Goal: Task Accomplishment & Management: Manage account settings

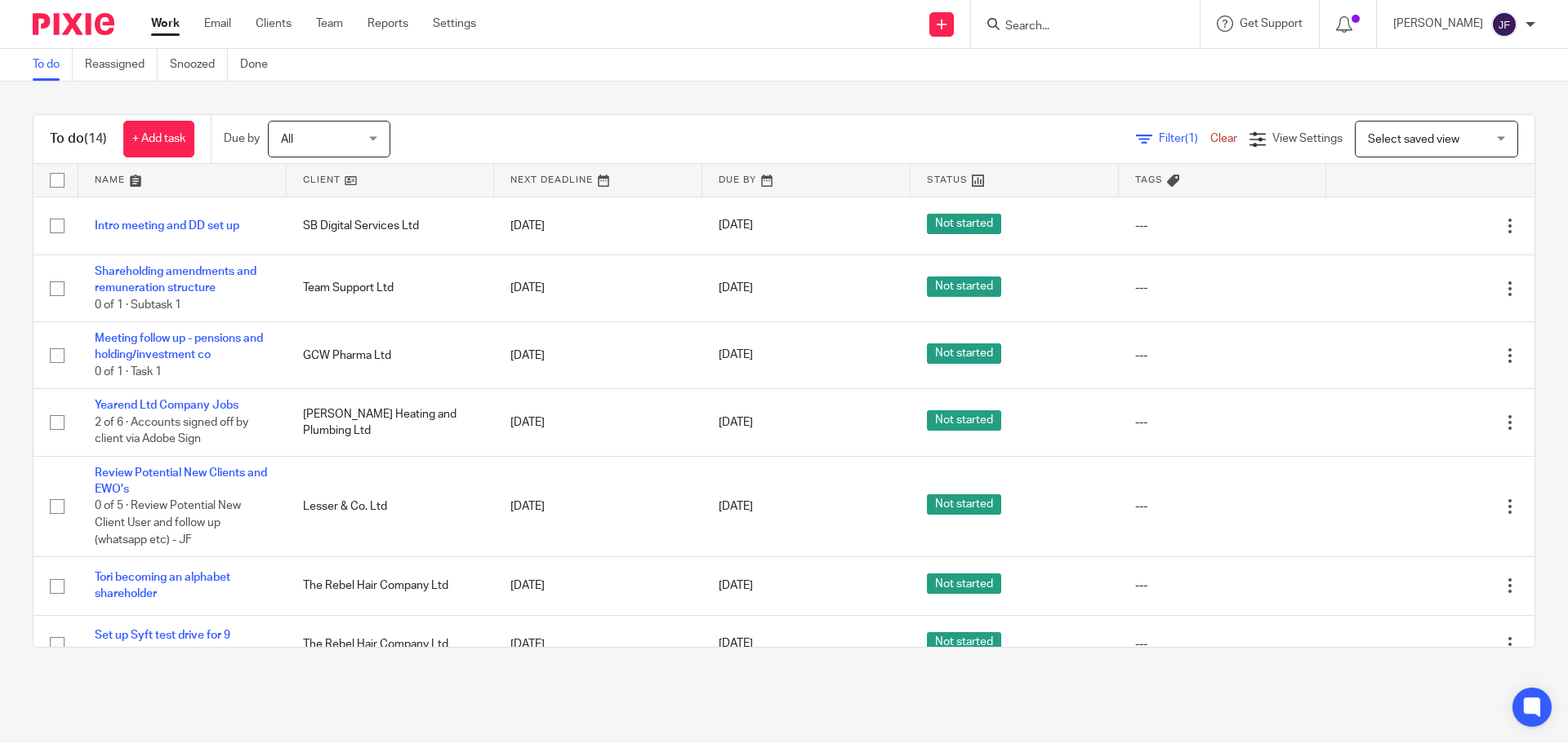
click at [1049, 21] on input "Search" at bounding box center [1077, 27] width 147 height 15
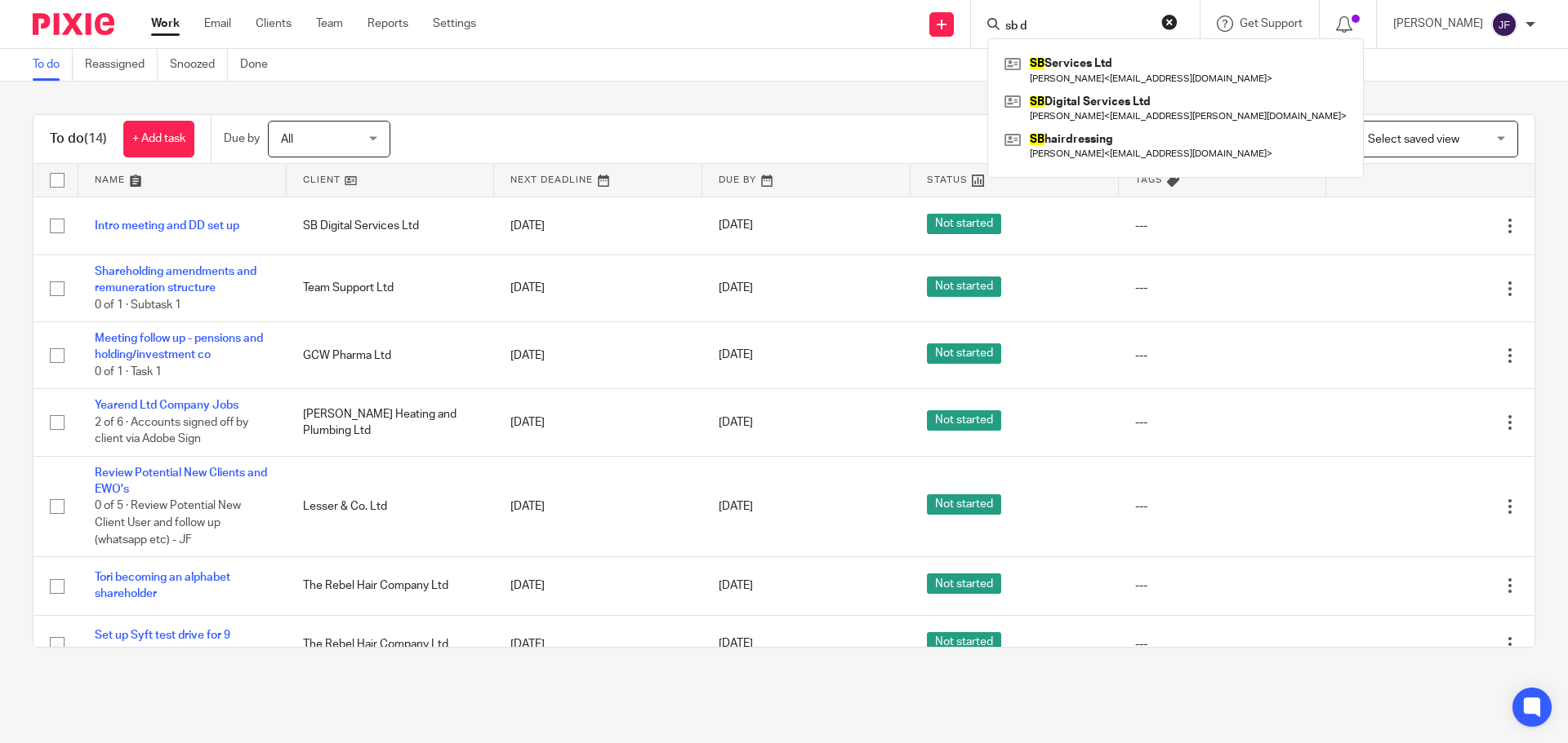
type input "sb di"
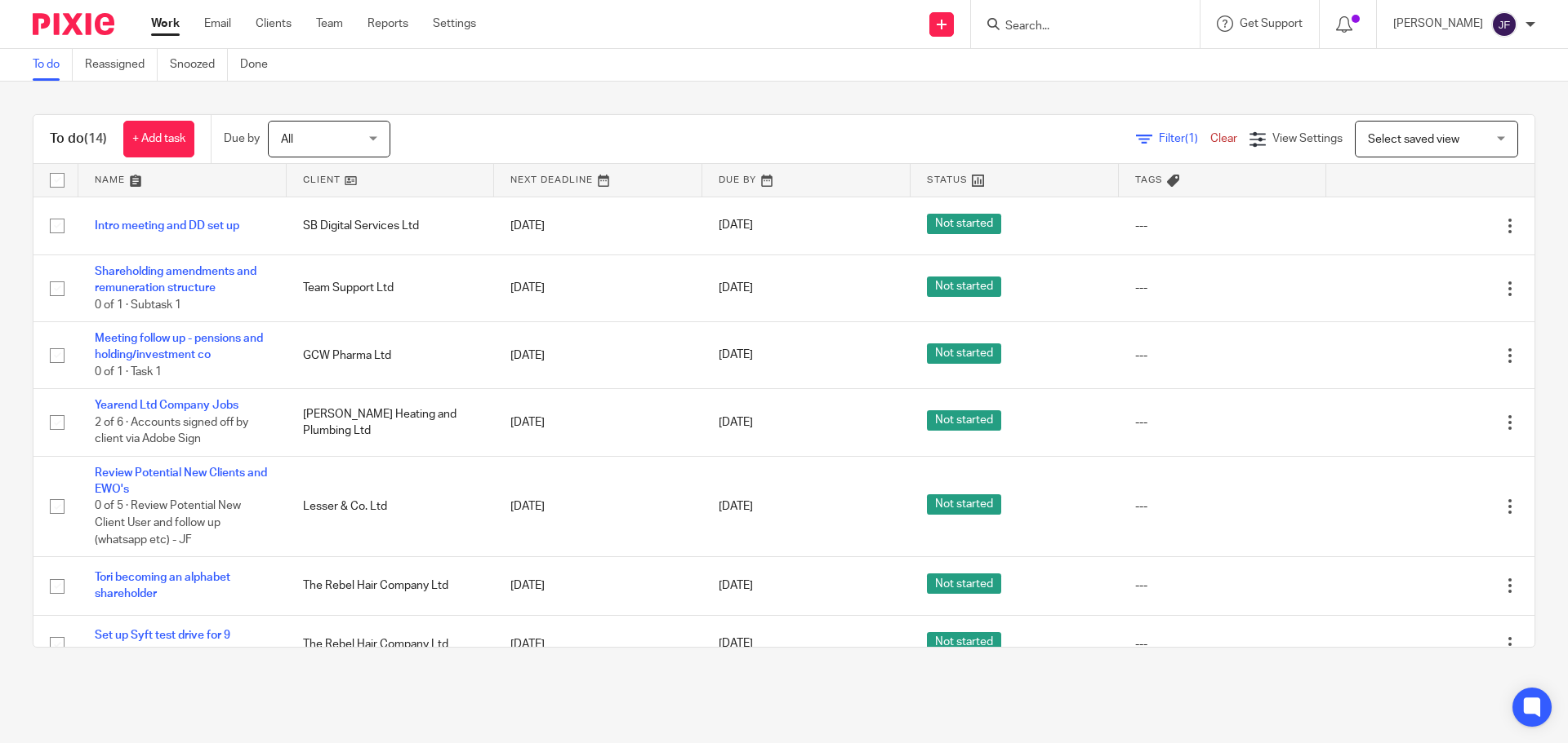
click at [649, 131] on div "Filter (1) Clear View Settings View Settings (1) Filters Clear Save Manage save…" at bounding box center [977, 139] width 1116 height 36
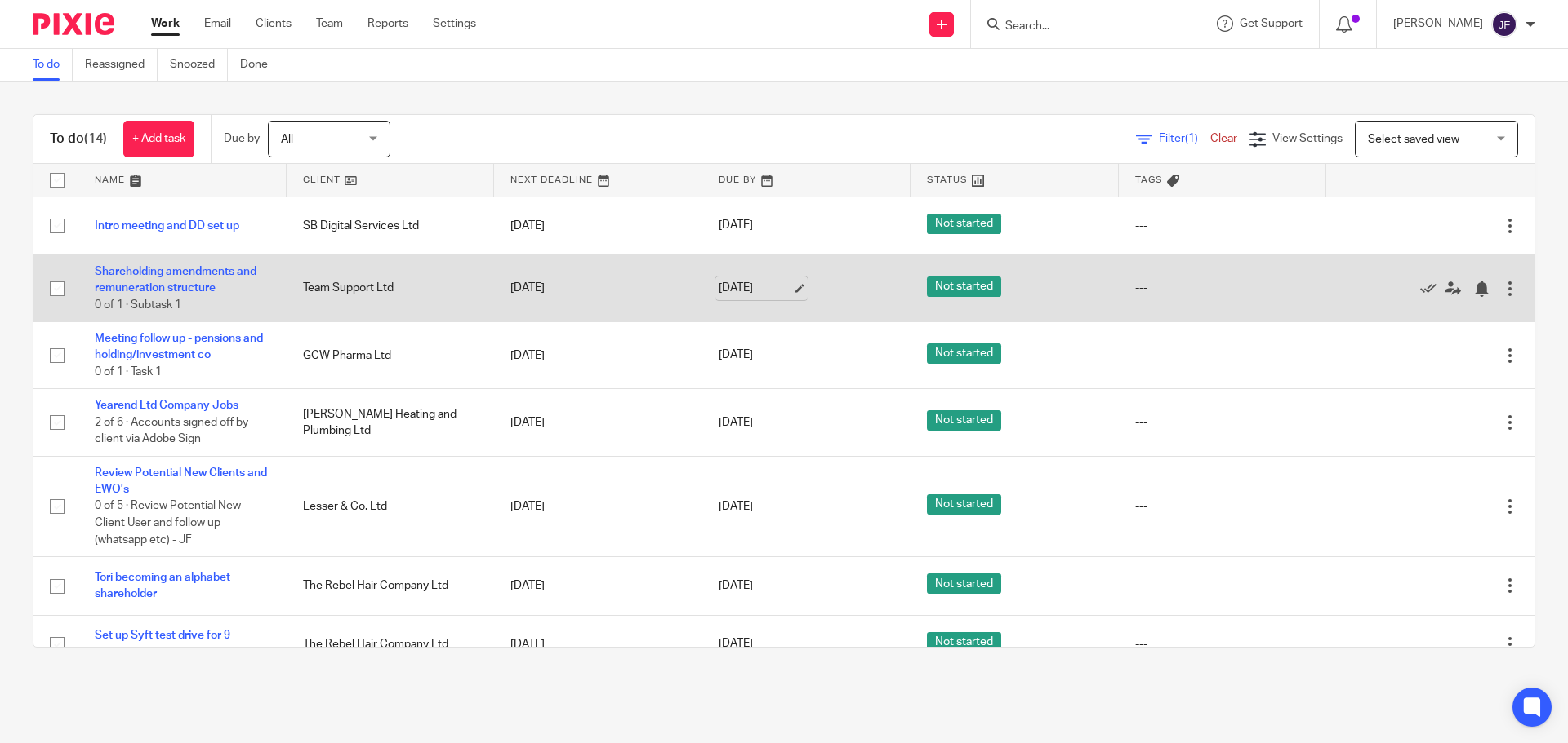
click at [724, 284] on link "14 Oct 2025" at bounding box center [755, 288] width 74 height 17
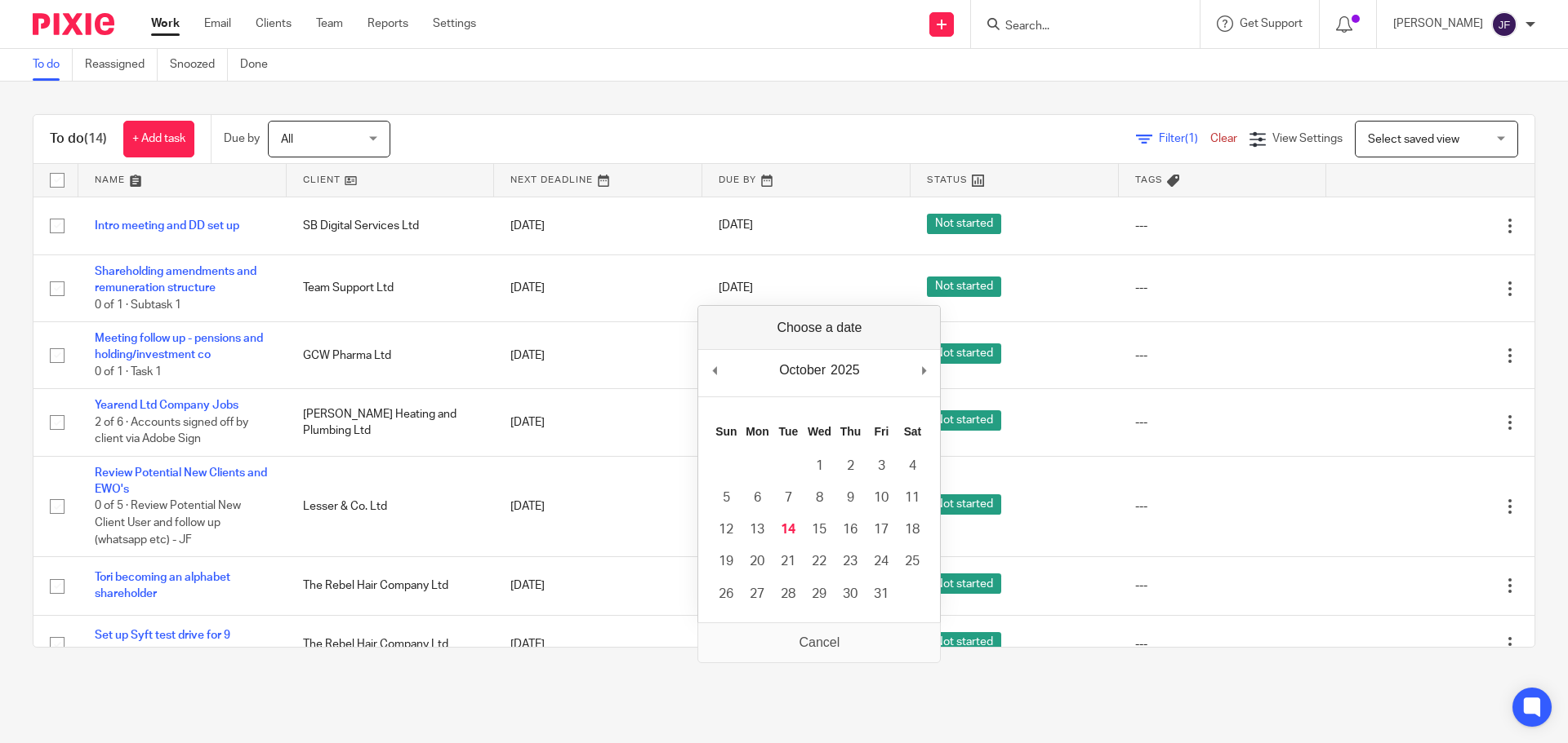
click at [592, 682] on main "To do Reassigned Snoozed Done To do (14) + Add task Due by All All Today Tomorr…" at bounding box center [784, 371] width 1568 height 743
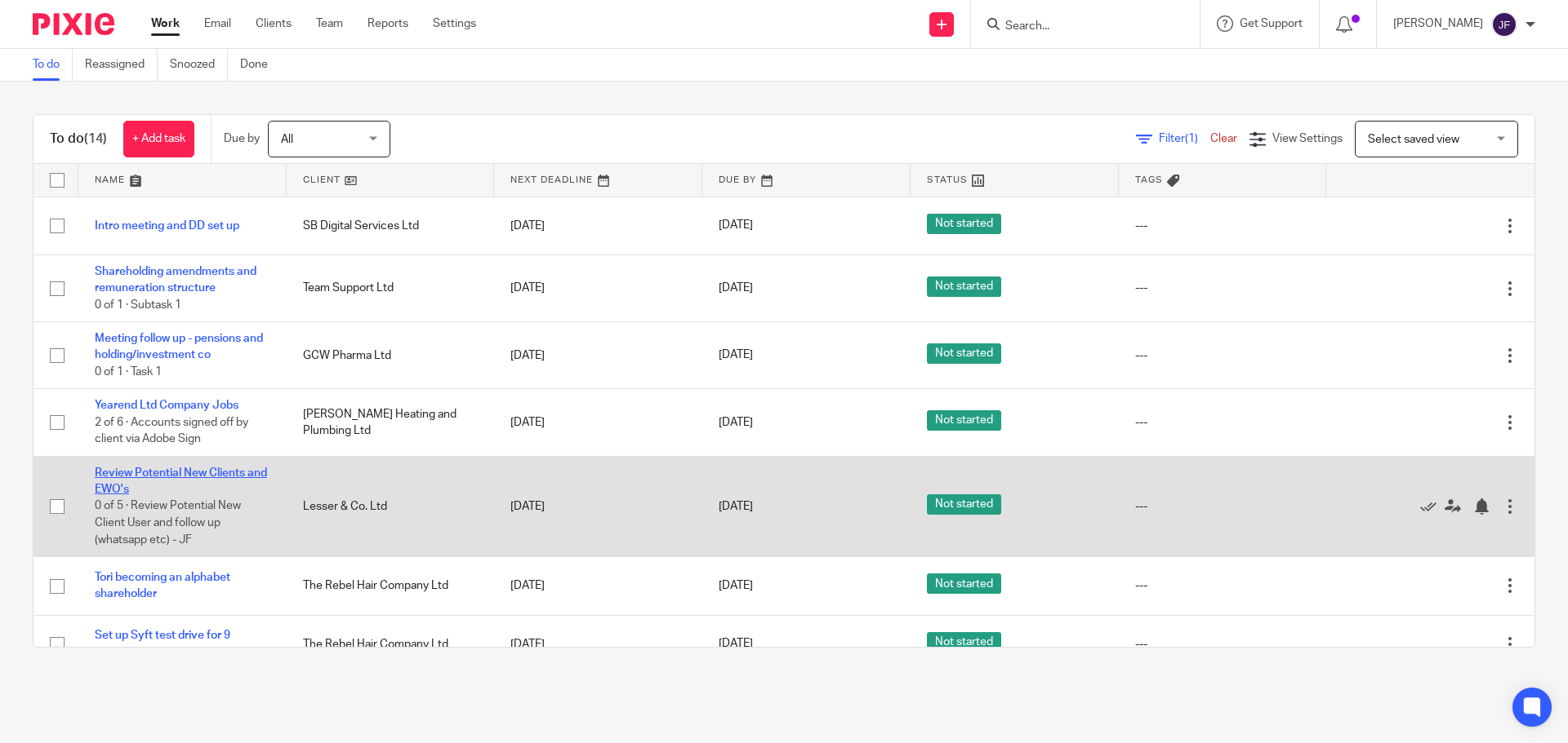
click at [135, 474] on link "Review Potential New Clients and EWO's" at bounding box center [181, 482] width 173 height 28
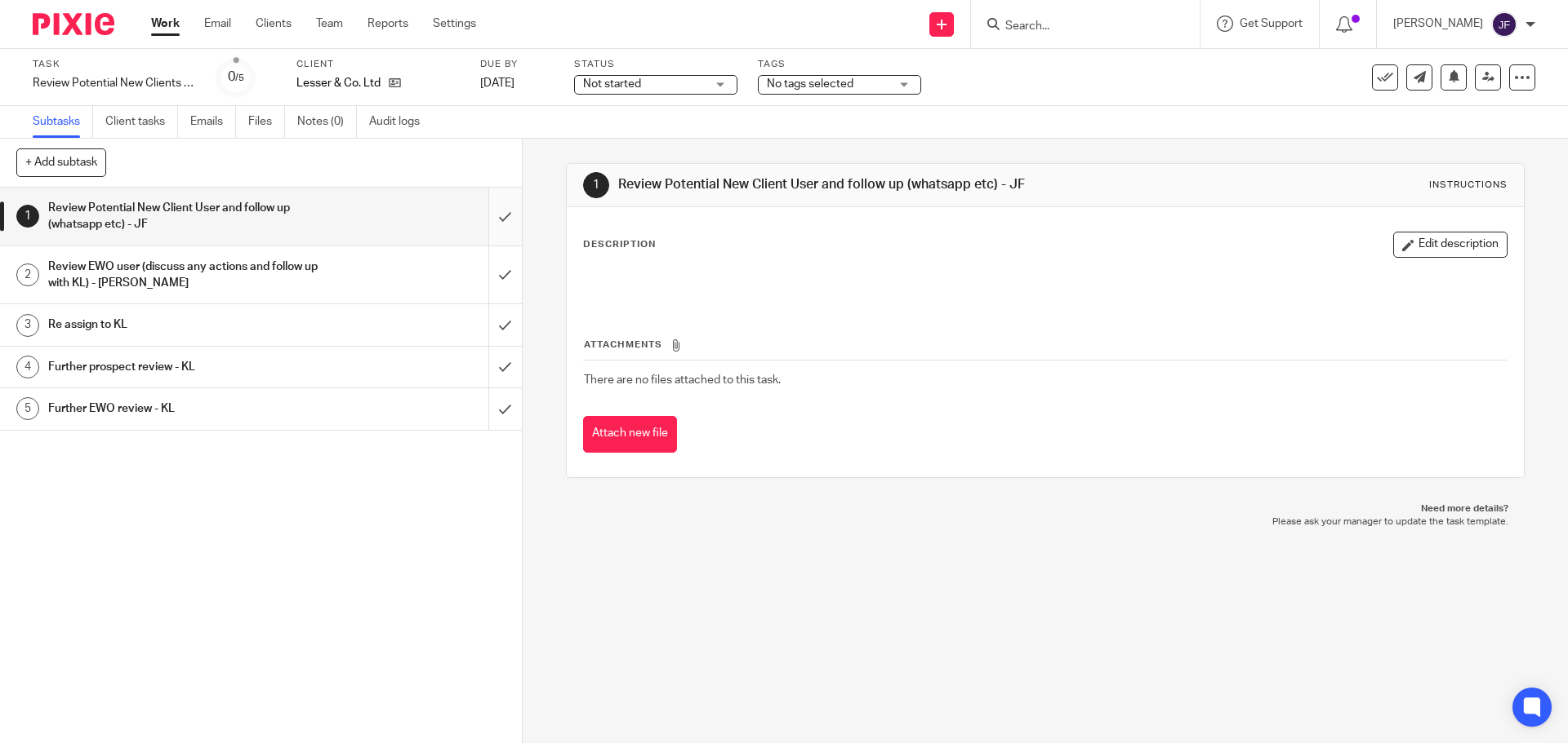
click at [487, 217] on input "submit" at bounding box center [260, 216] width 521 height 58
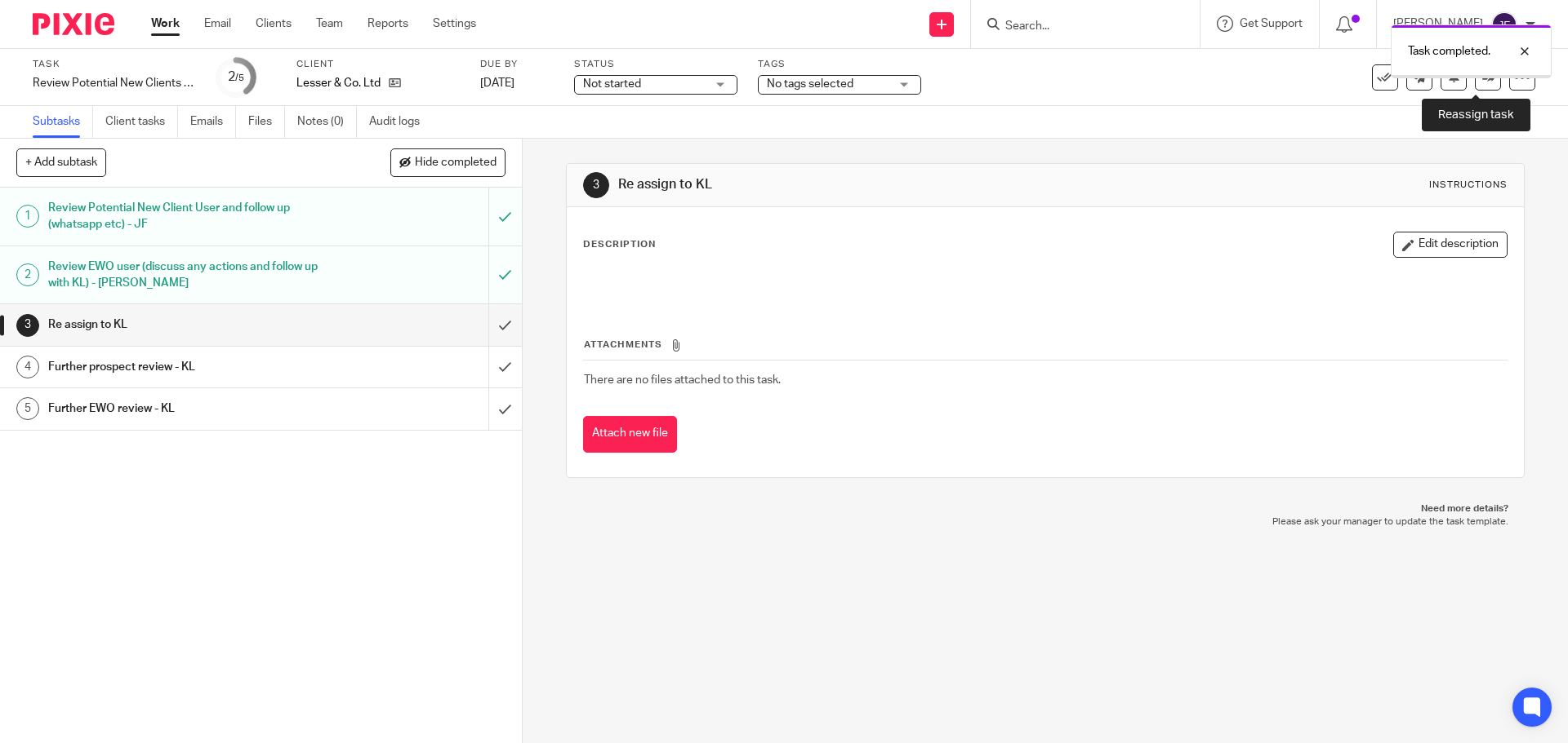
click at [1477, 86] on link at bounding box center [1488, 77] width 26 height 26
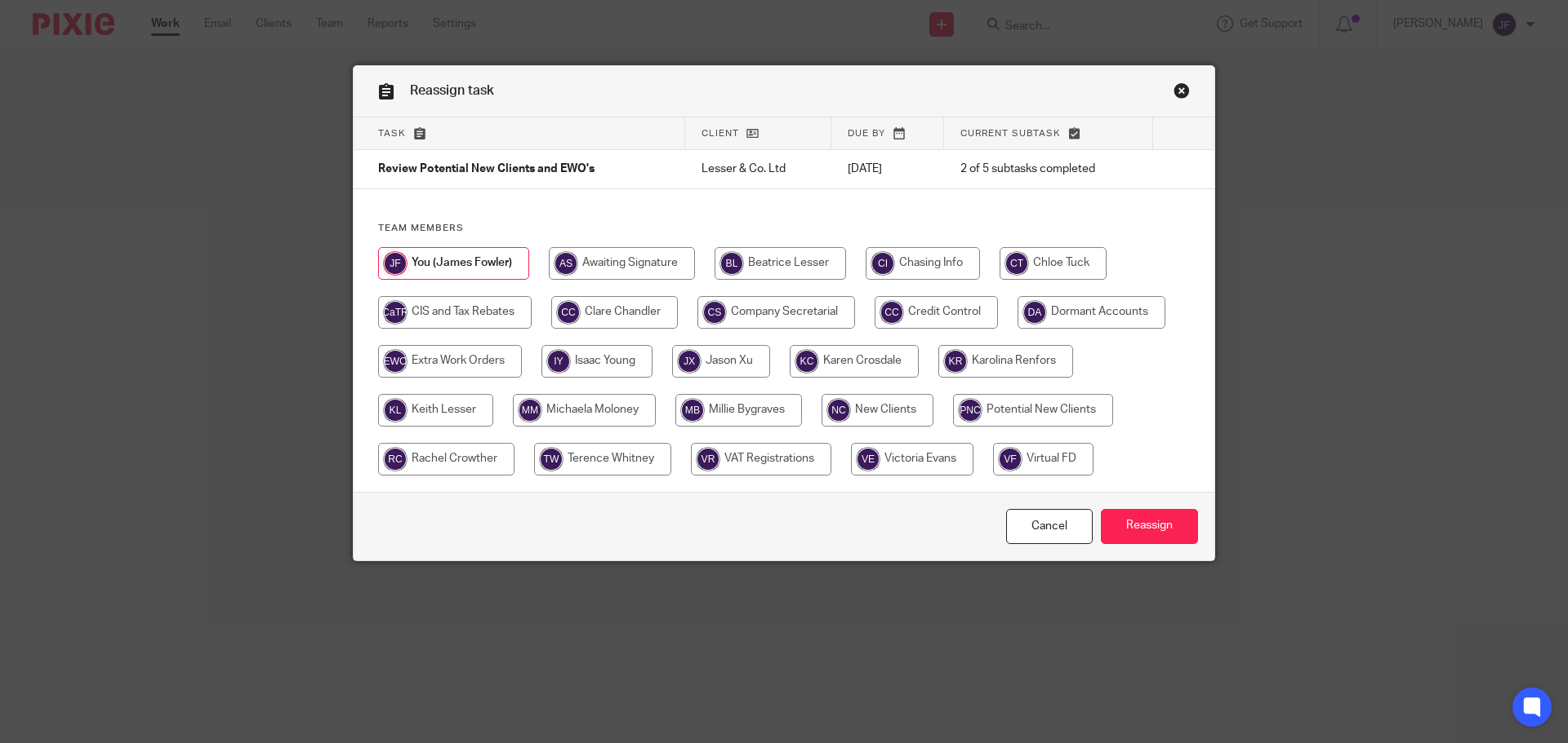
click at [879, 370] on input "radio" at bounding box center [853, 361] width 129 height 33
radio input "true"
click at [436, 416] on input "radio" at bounding box center [435, 410] width 115 height 33
radio input "true"
click at [1149, 527] on input "Reassign" at bounding box center [1149, 527] width 97 height 35
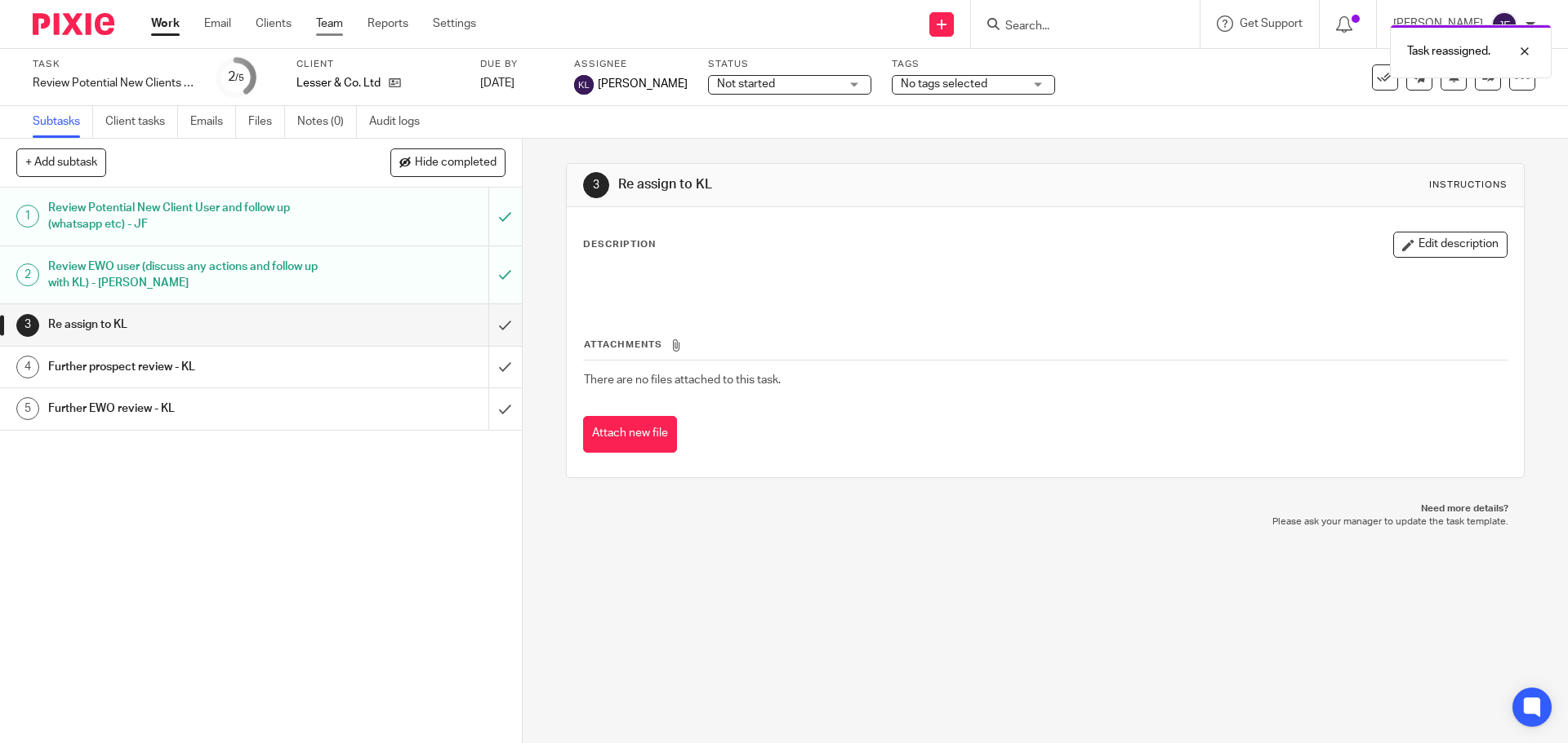
click at [339, 27] on link "Team" at bounding box center [329, 24] width 27 height 17
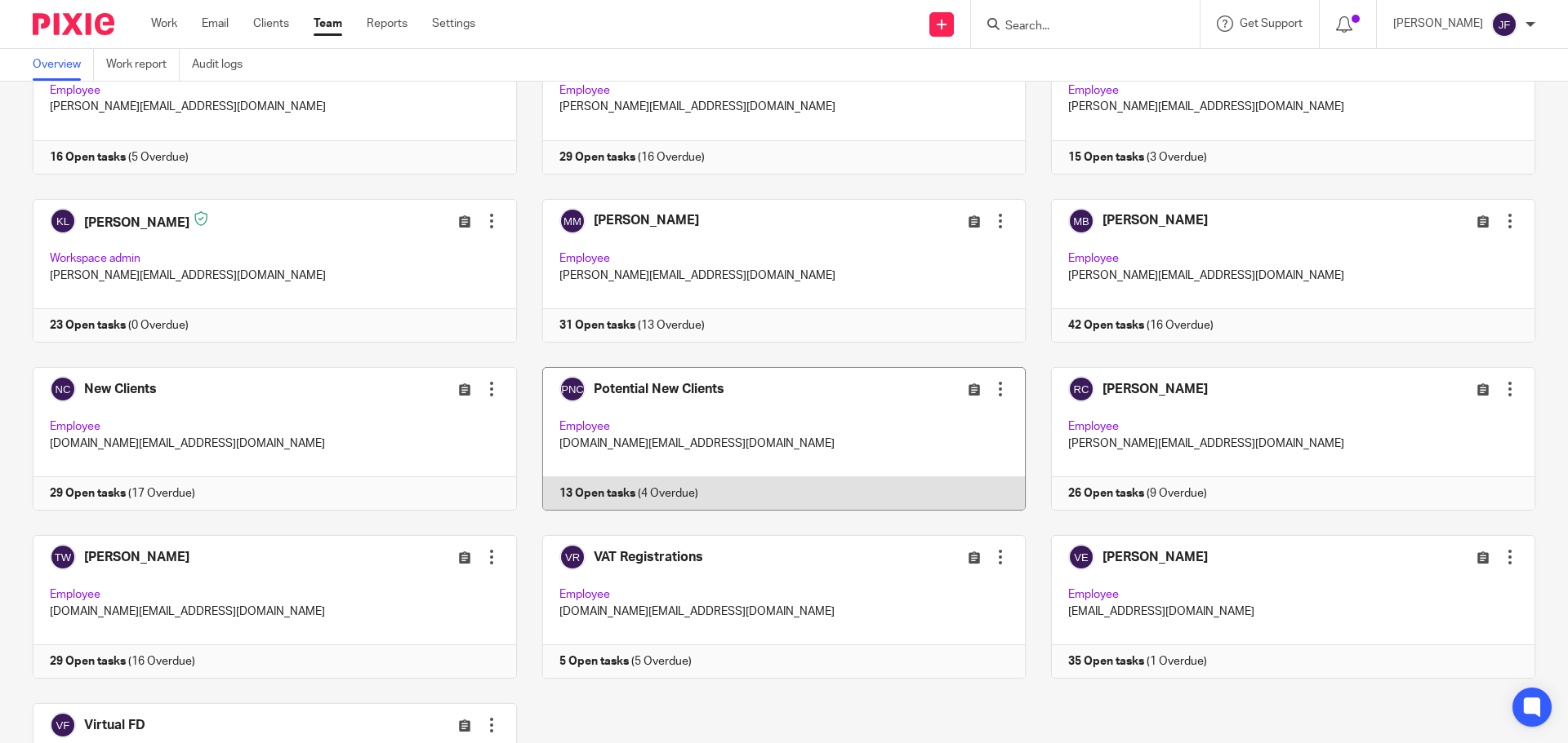
scroll to position [815, 0]
click at [743, 400] on link at bounding box center [771, 441] width 509 height 144
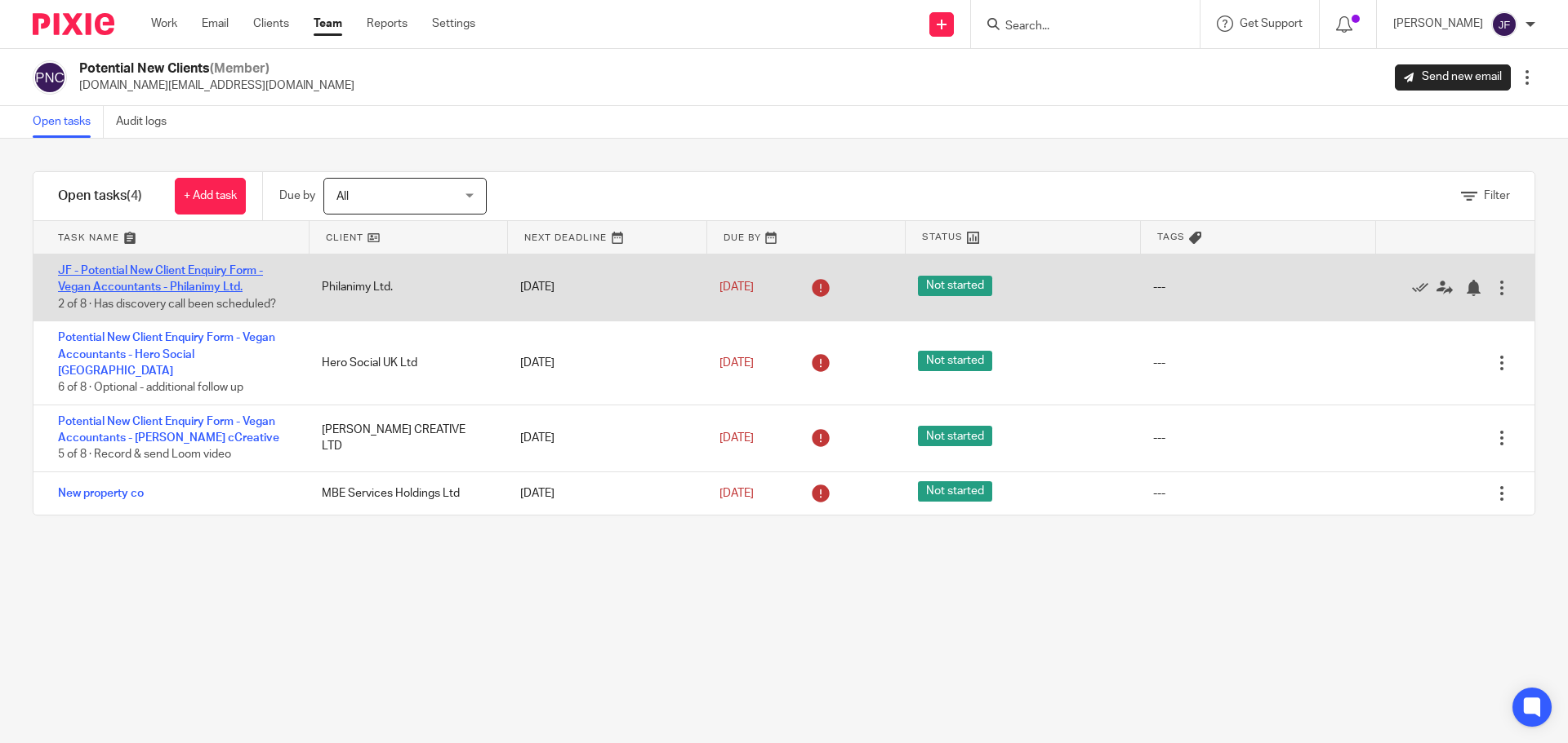
click at [181, 288] on link "JF - Potential New Client Enquiry Form - Vegan Accountants - Philanimy Ltd." at bounding box center [160, 279] width 205 height 28
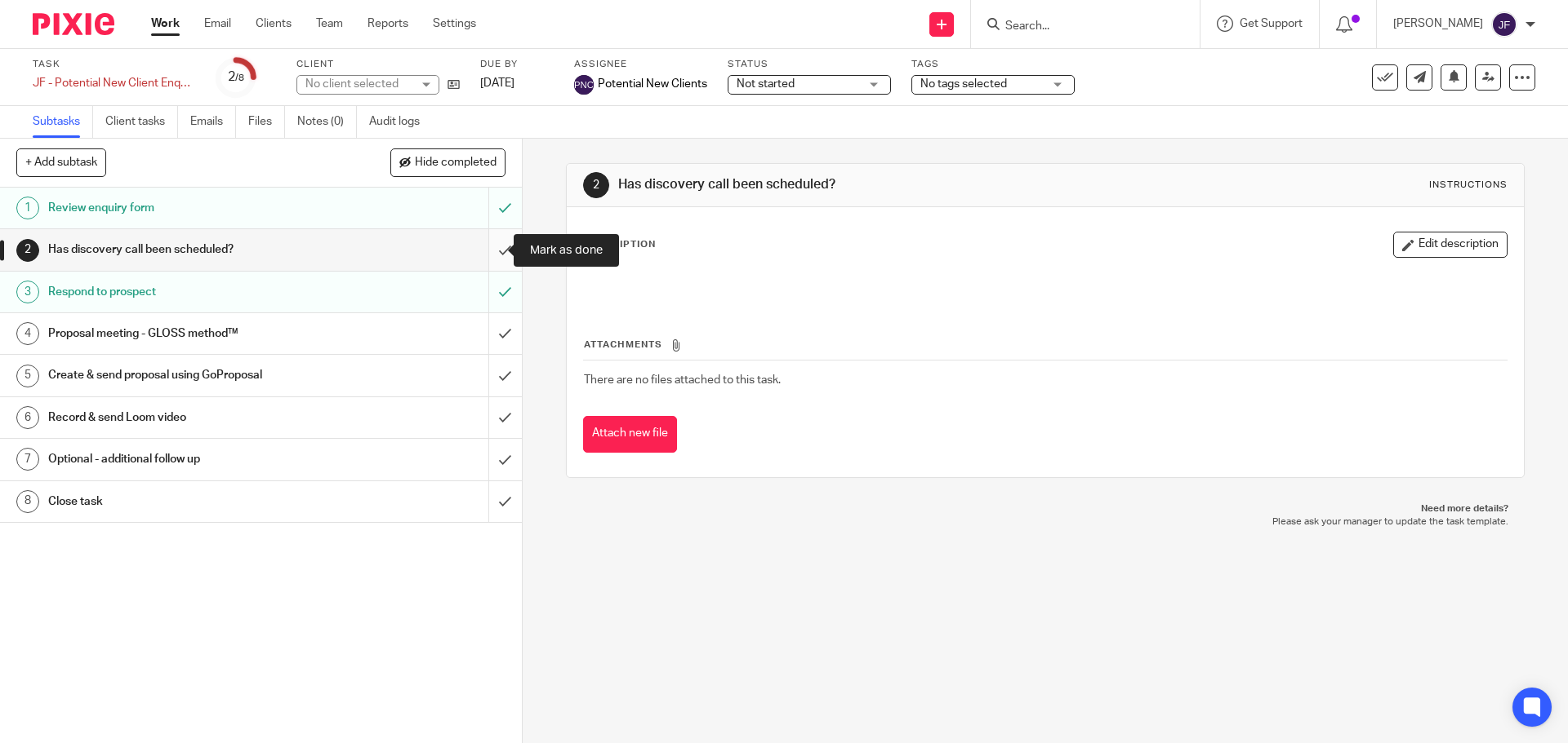
click at [485, 241] on input "submit" at bounding box center [260, 250] width 521 height 41
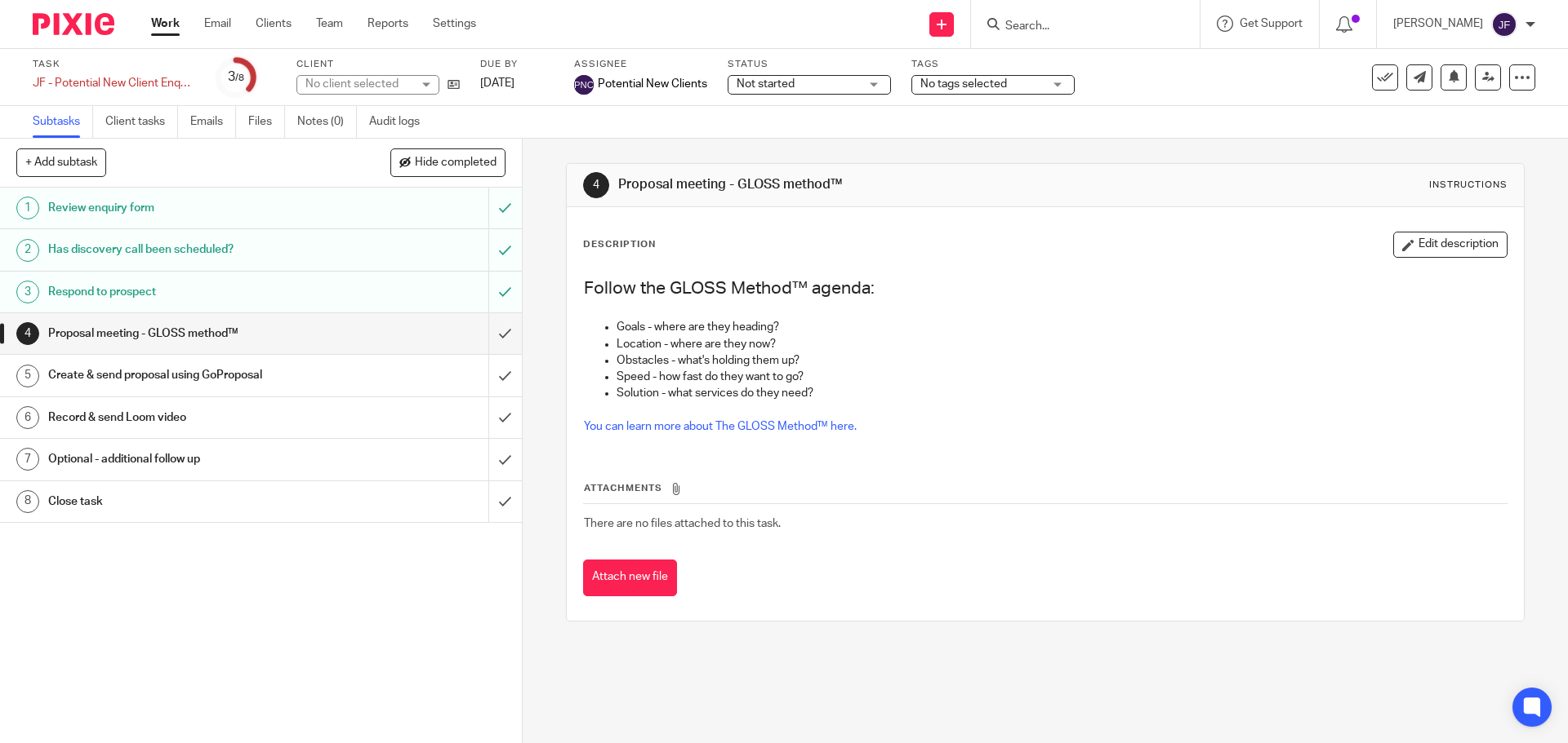
click at [496, 336] on input "submit" at bounding box center [260, 334] width 521 height 41
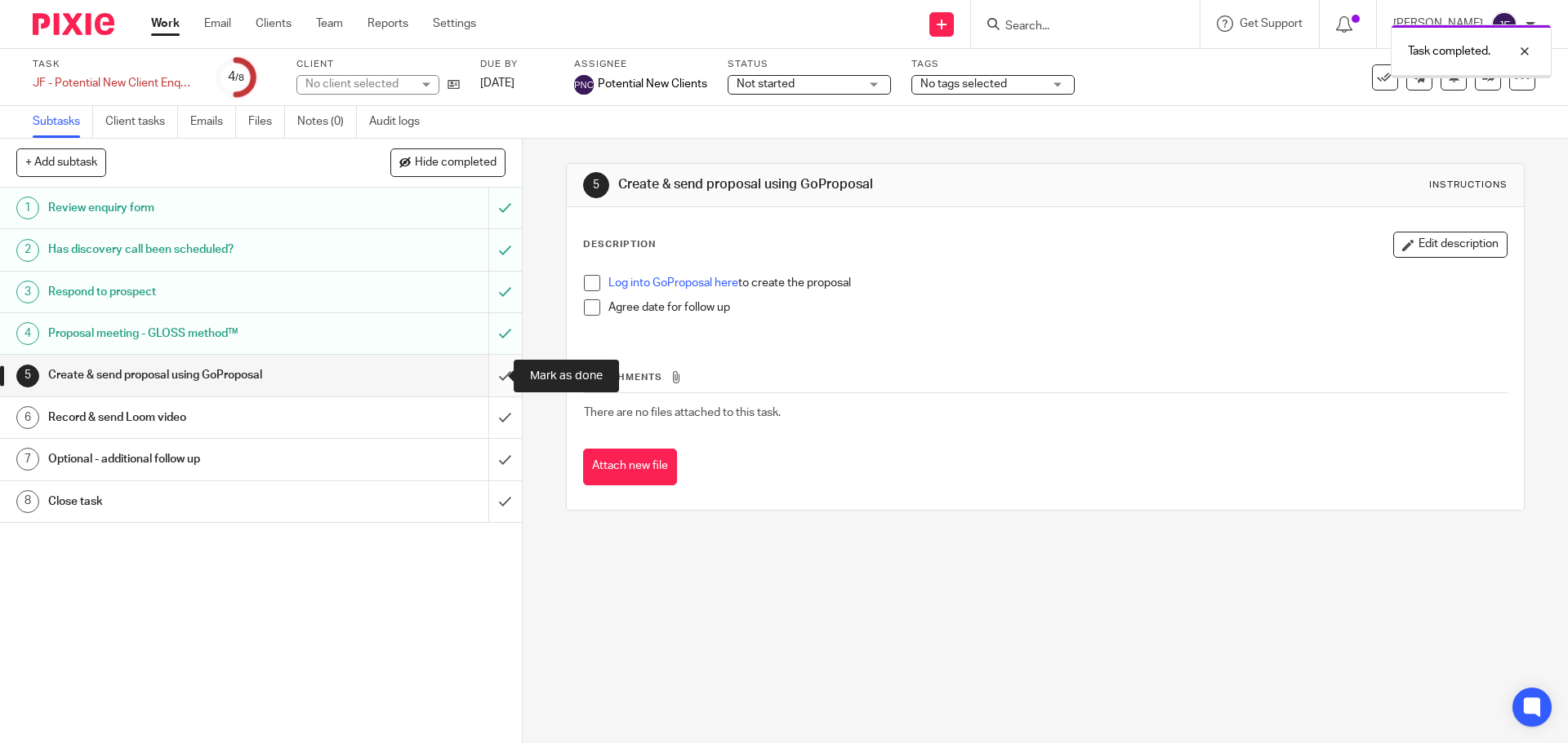
click at [482, 376] on input "submit" at bounding box center [260, 376] width 521 height 41
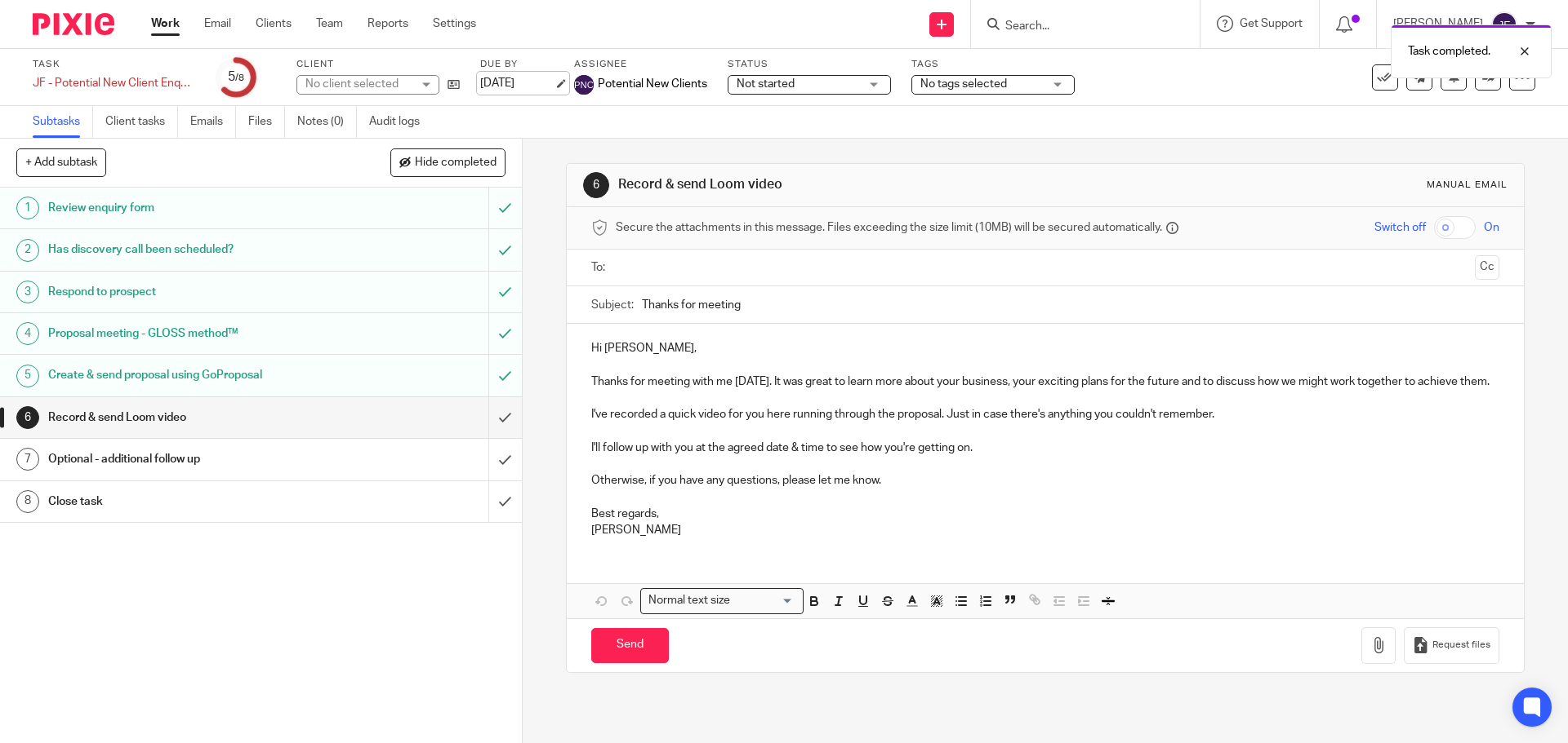
click at [514, 79] on link "[DATE]" at bounding box center [517, 84] width 74 height 17
click at [528, 76] on link "[DATE]" at bounding box center [517, 84] width 74 height 17
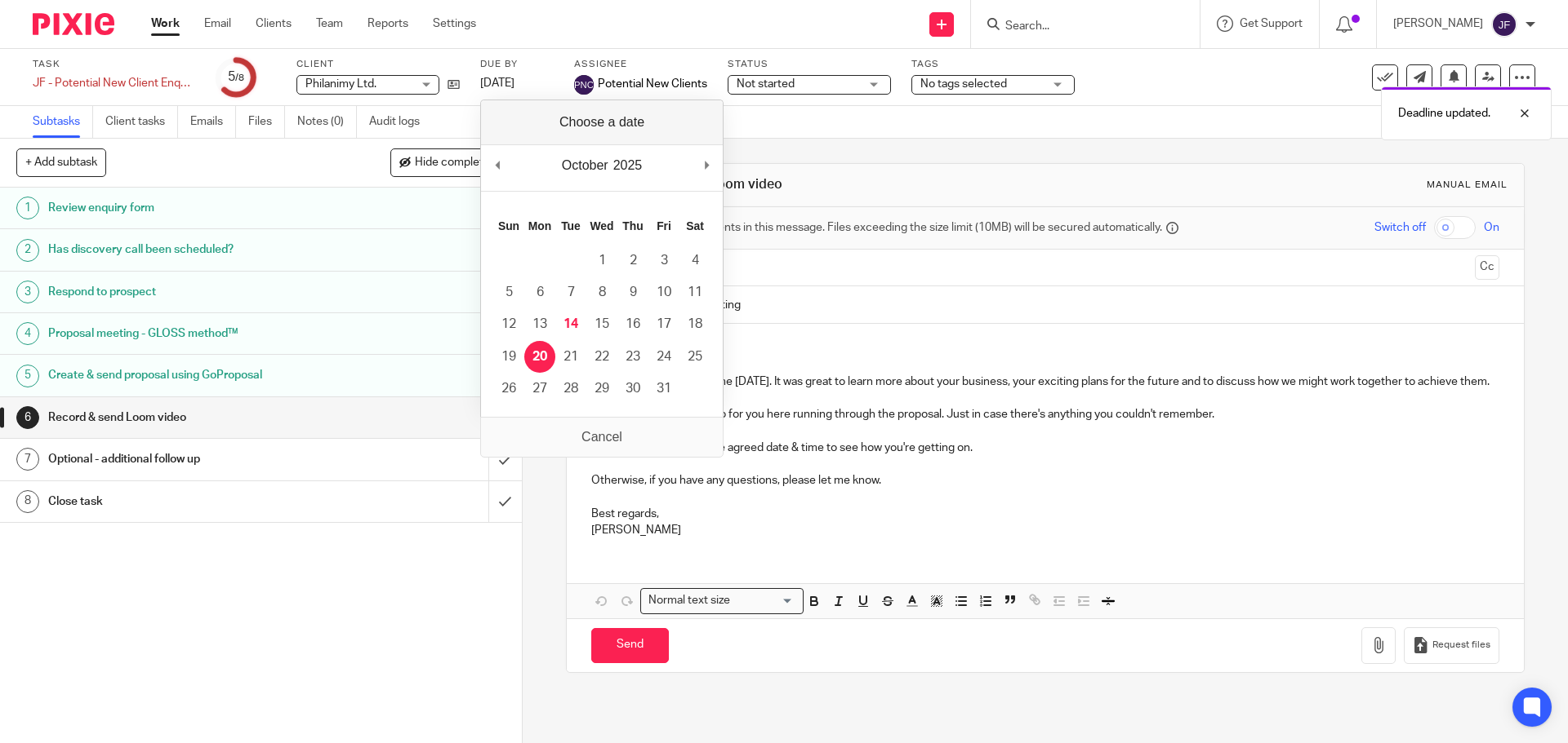
click at [95, 30] on img at bounding box center [74, 24] width 82 height 22
